Goal: Browse casually

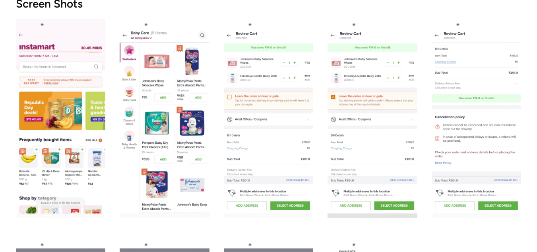
drag, startPoint x: 0, startPoint y: 0, endPoint x: 72, endPoint y: 128, distance: 147.5
click at [72, 128] on img "open lightbox" at bounding box center [61, 118] width 90 height 199
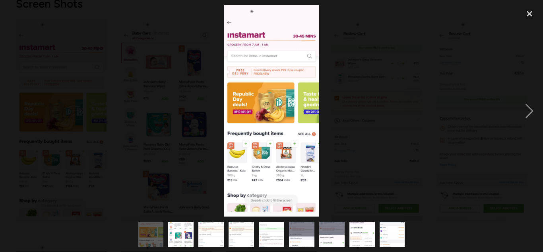
click at [304, 140] on img at bounding box center [271, 111] width 95 height 212
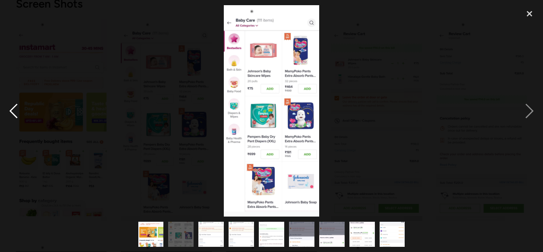
click at [12, 123] on div "previous image" at bounding box center [13, 111] width 27 height 212
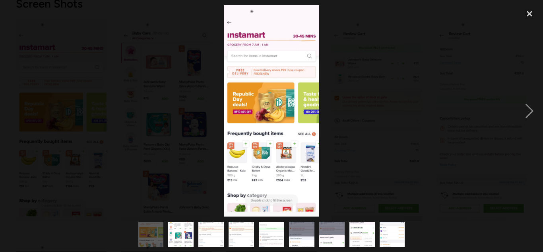
click at [12, 123] on div "previous image" at bounding box center [13, 111] width 27 height 212
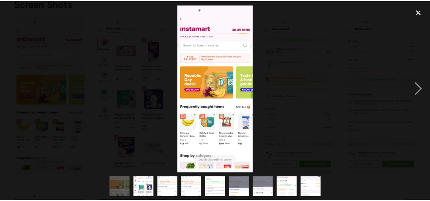
scroll to position [413, 0]
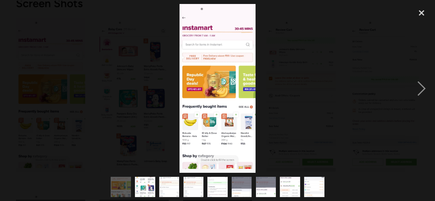
click at [145, 182] on img "show item 2 of 9" at bounding box center [145, 187] width 20 height 45
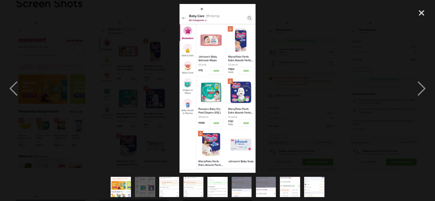
click at [172, 191] on img "show item 3 of 9" at bounding box center [169, 187] width 20 height 45
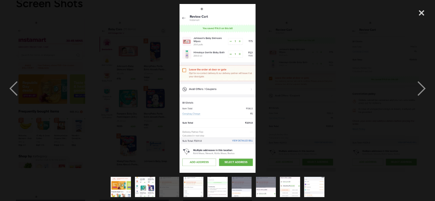
click at [196, 184] on img "show item 4 of 9" at bounding box center [193, 187] width 20 height 45
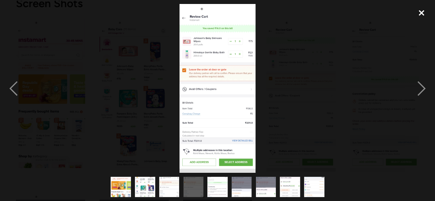
click at [422, 17] on div "close lightbox" at bounding box center [421, 13] width 27 height 18
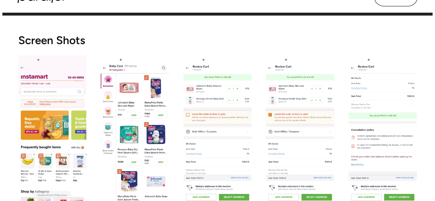
scroll to position [373, 0]
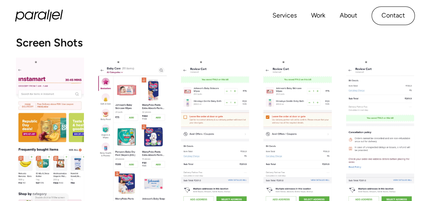
click at [397, 92] on img "open lightbox" at bounding box center [380, 134] width 68 height 152
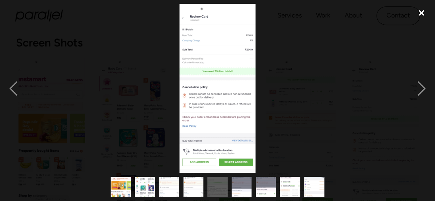
click at [420, 18] on div "close lightbox" at bounding box center [421, 13] width 27 height 18
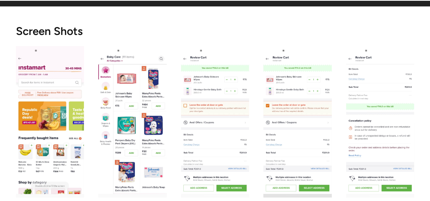
scroll to position [412, 0]
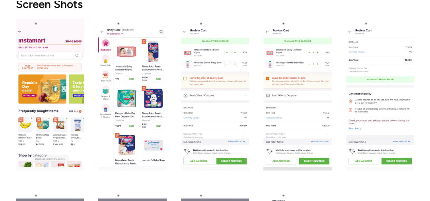
click at [53, 103] on img "open lightbox" at bounding box center [50, 95] width 68 height 152
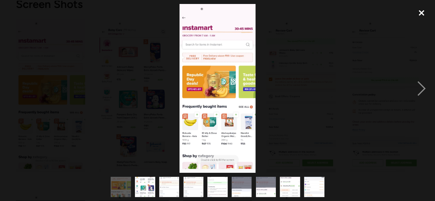
click at [426, 13] on div "close lightbox" at bounding box center [421, 13] width 27 height 18
